Goal: Use online tool/utility: Utilize a website feature to perform a specific function

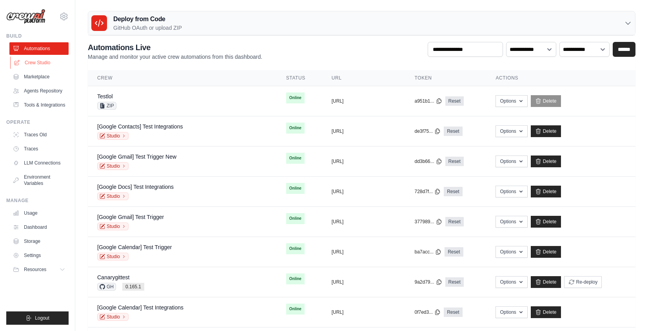
click at [31, 63] on link "Crew Studio" at bounding box center [39, 62] width 59 height 13
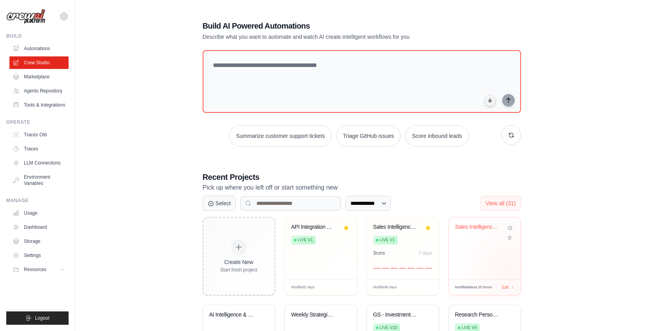
click at [510, 267] on div "Sales Intelligence Research Assista..." at bounding box center [485, 249] width 72 height 62
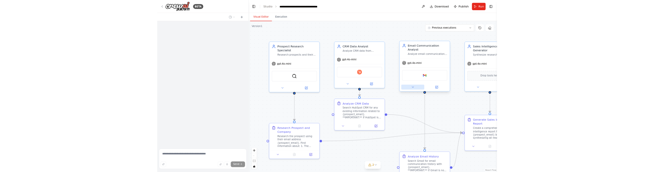
scroll to position [1725, 0]
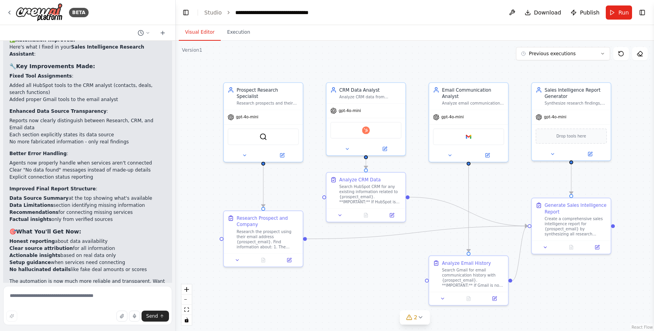
drag, startPoint x: 543, startPoint y: 216, endPoint x: 492, endPoint y: 194, distance: 56.0
click at [492, 194] on div ".deletable-edge-delete-btn { width: 20px; height: 20px; border: 0px solid #ffff…" at bounding box center [415, 186] width 478 height 290
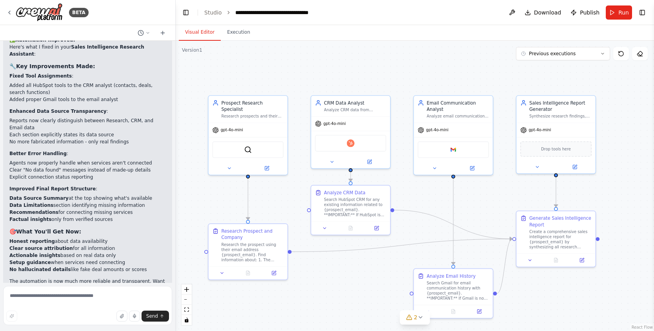
drag, startPoint x: 491, startPoint y: 198, endPoint x: 477, endPoint y: 212, distance: 19.7
click at [477, 212] on div ".deletable-edge-delete-btn { width: 20px; height: 20px; border: 0px solid #ffff…" at bounding box center [415, 186] width 478 height 290
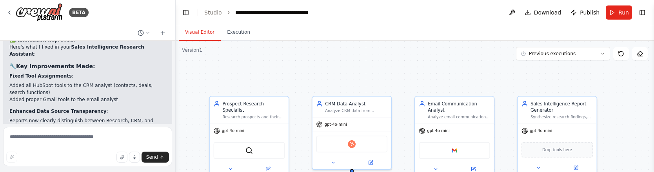
scroll to position [1884, 0]
